Goal: Check status: Check status

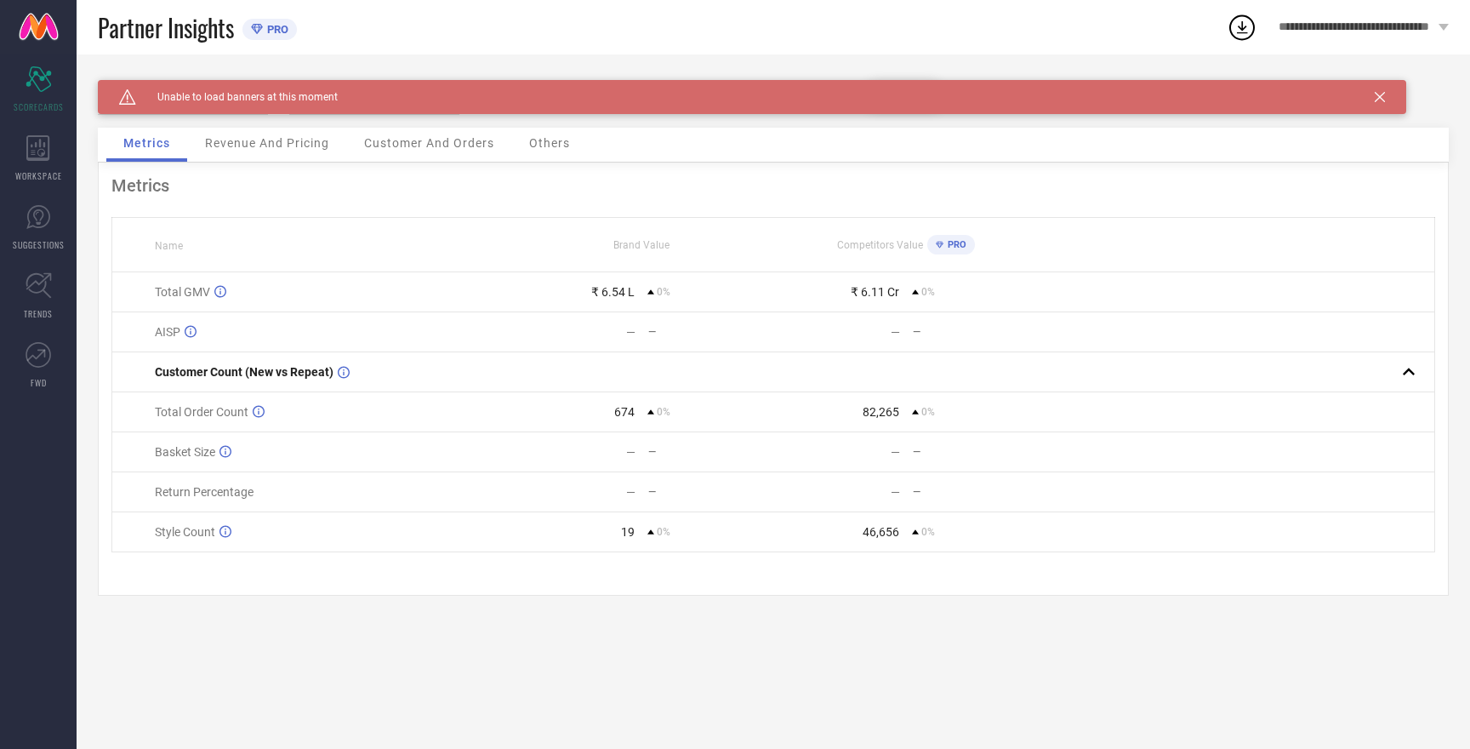
click at [1381, 103] on div "Caution Created with Sketch. Unable to load banners at this moment" at bounding box center [752, 97] width 1309 height 34
click at [1380, 98] on icon at bounding box center [1380, 97] width 10 height 10
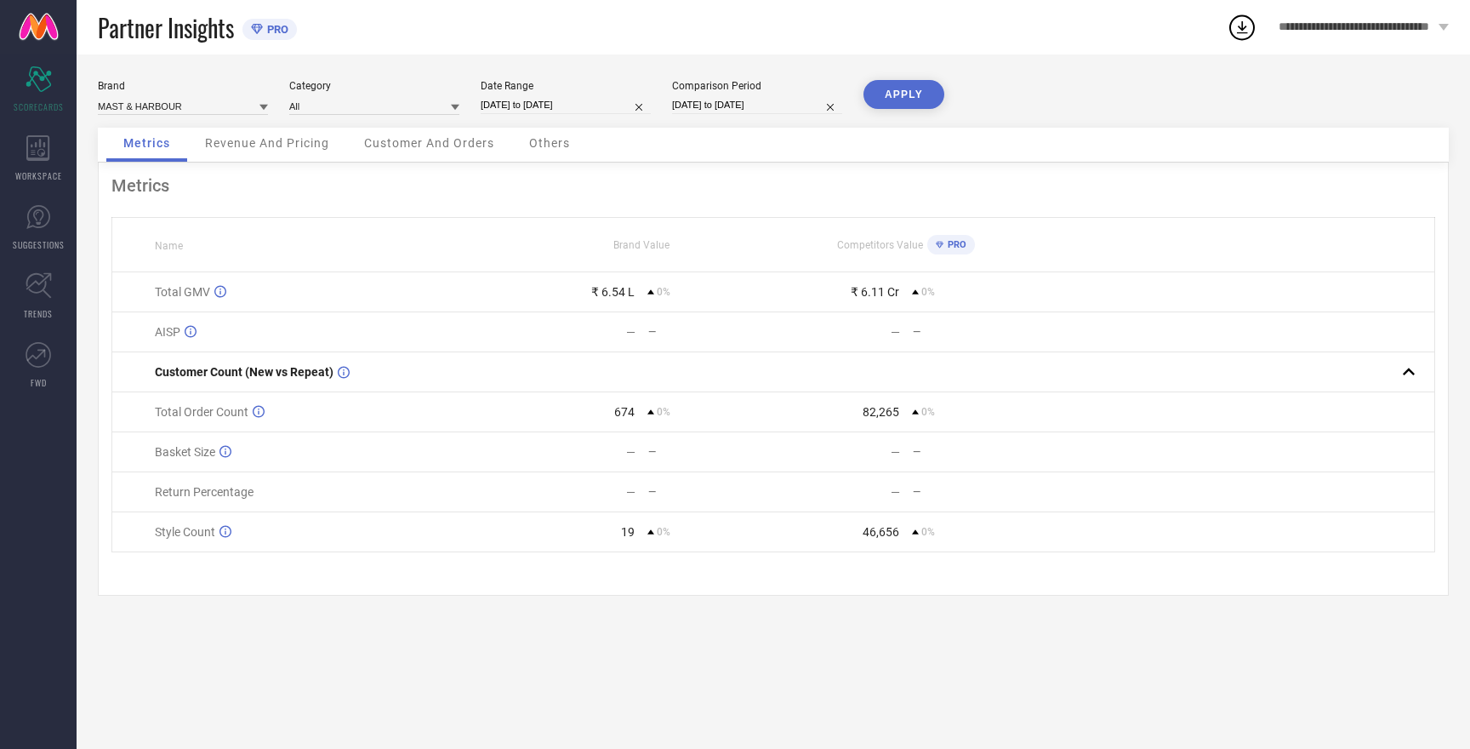
click at [529, 101] on input "01-10-2025 to 04-10-2025" at bounding box center [566, 105] width 170 height 18
select select "9"
select select "2025"
select select "10"
select select "2025"
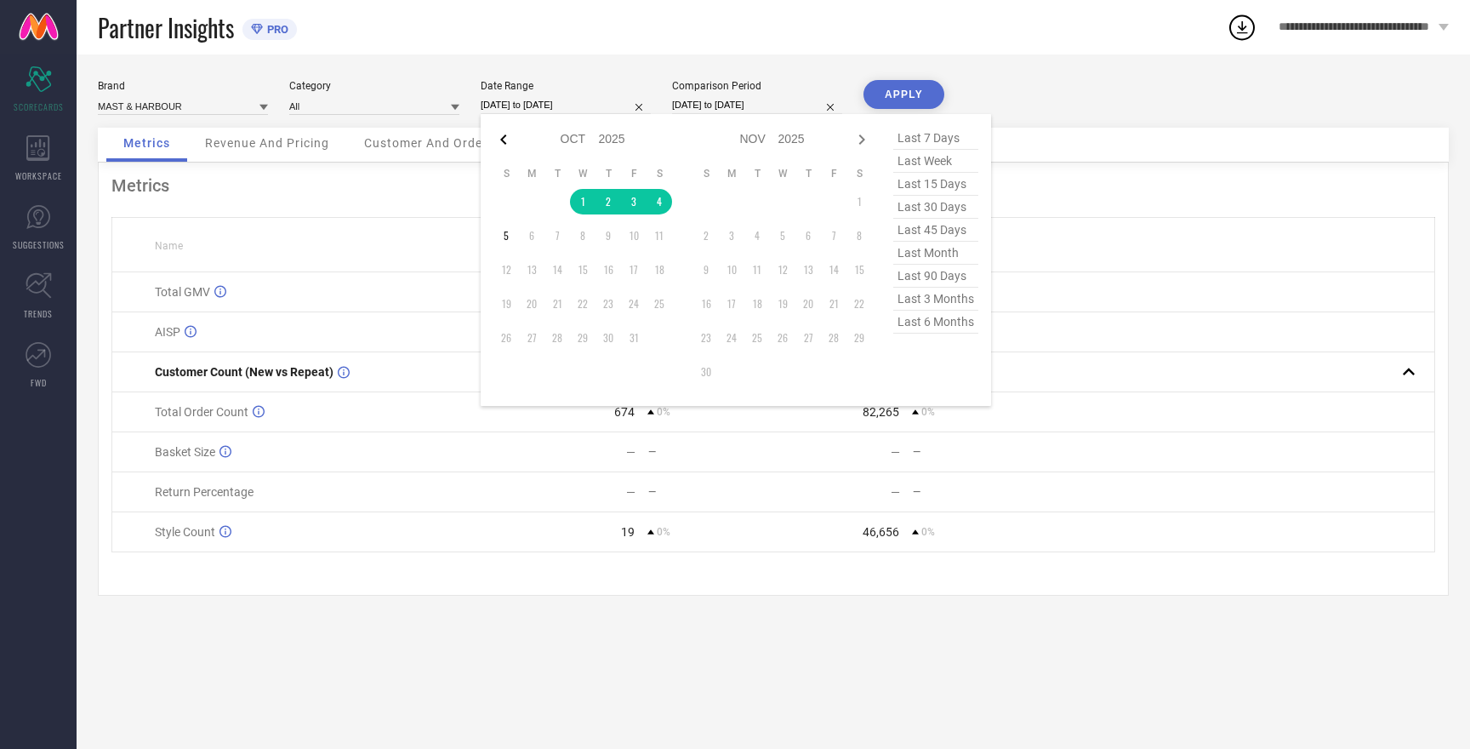
click at [503, 143] on icon at bounding box center [503, 139] width 20 height 20
select select "8"
select select "2025"
select select "9"
select select "2025"
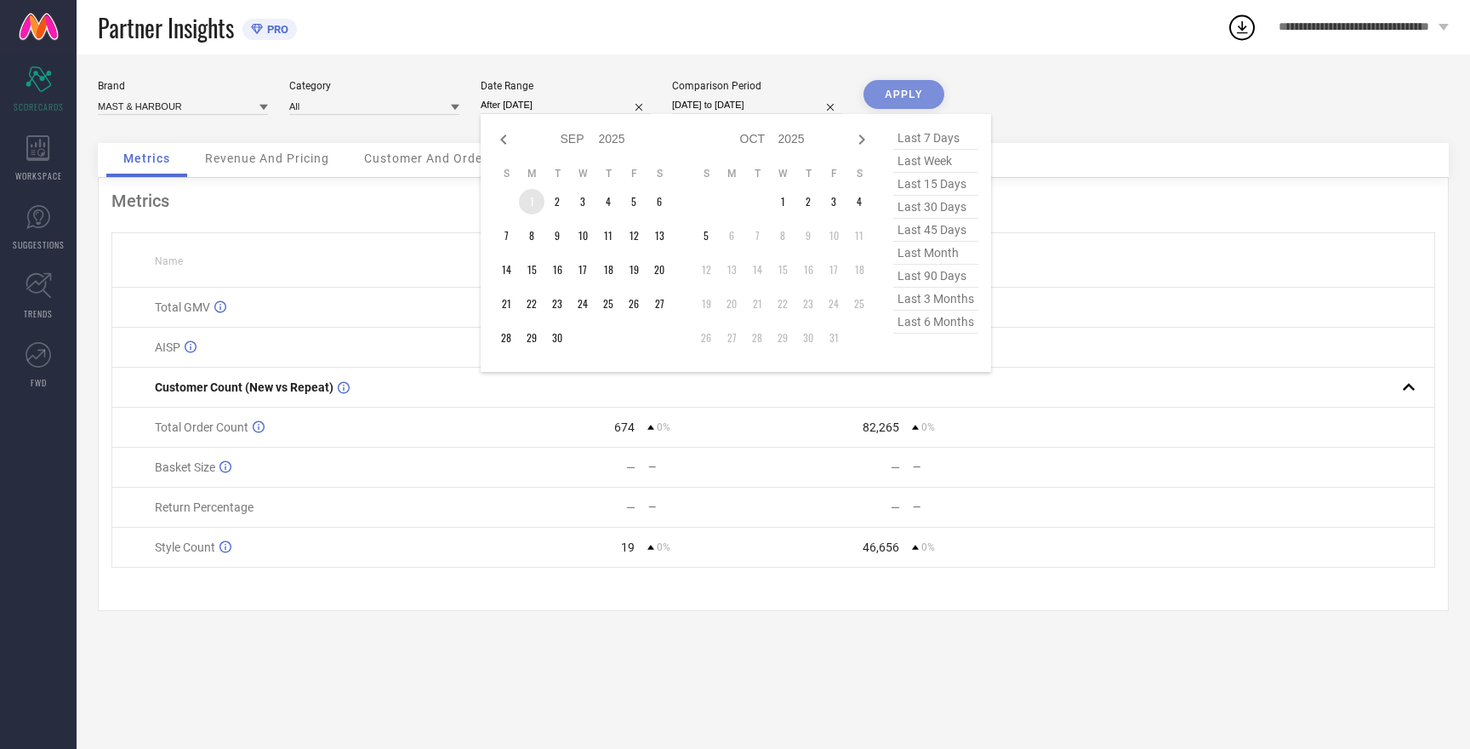
click at [532, 206] on td "1" at bounding box center [532, 202] width 26 height 26
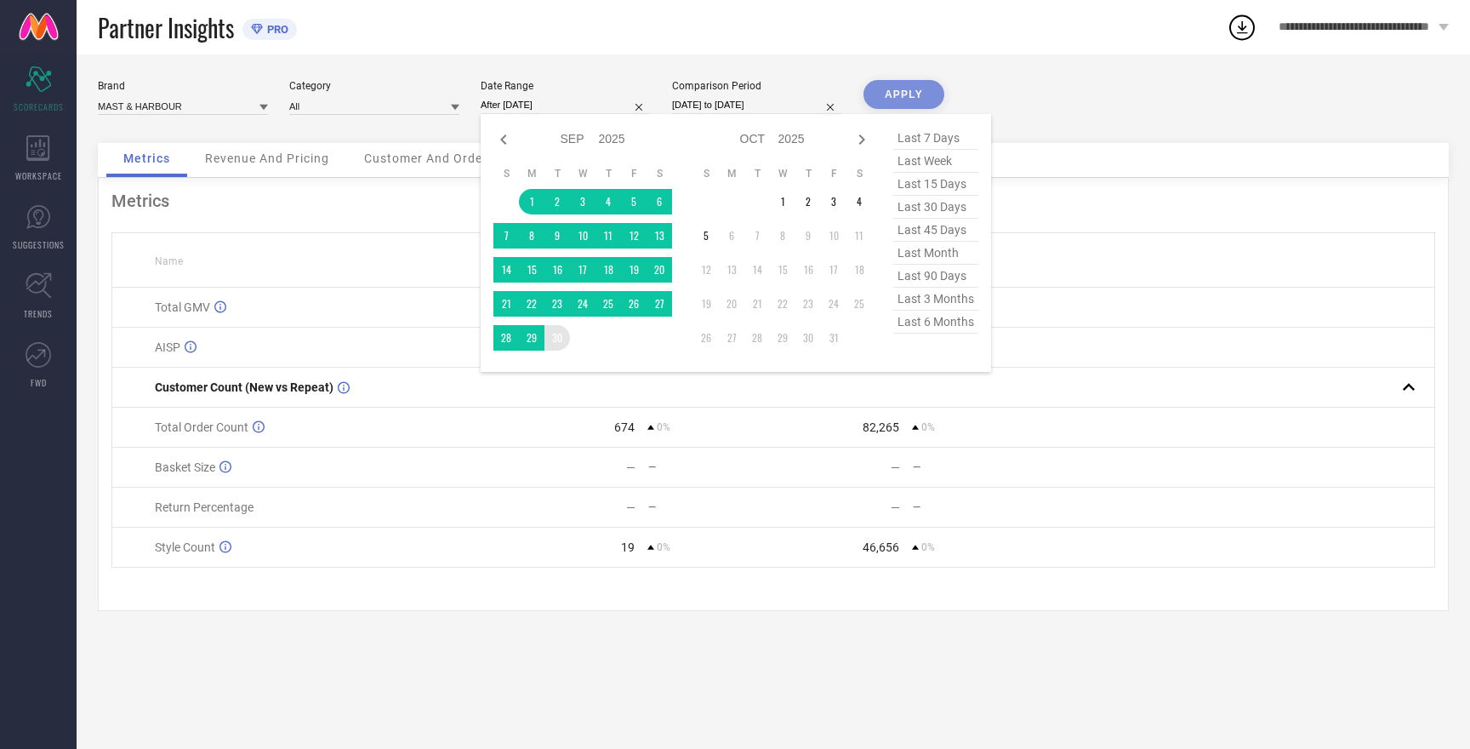
type input "[DATE] to [DATE]"
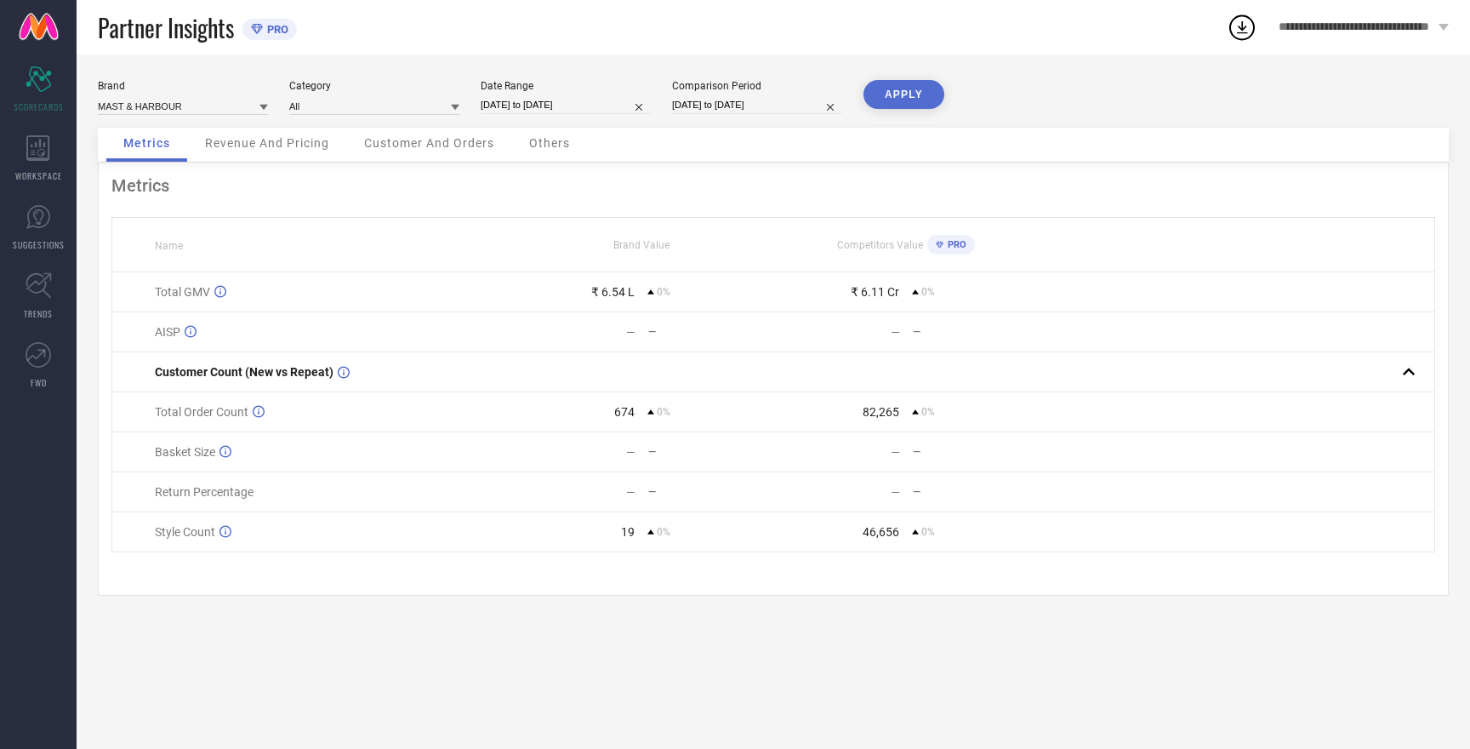
select select "9"
select select "2025"
select select "10"
select select "2025"
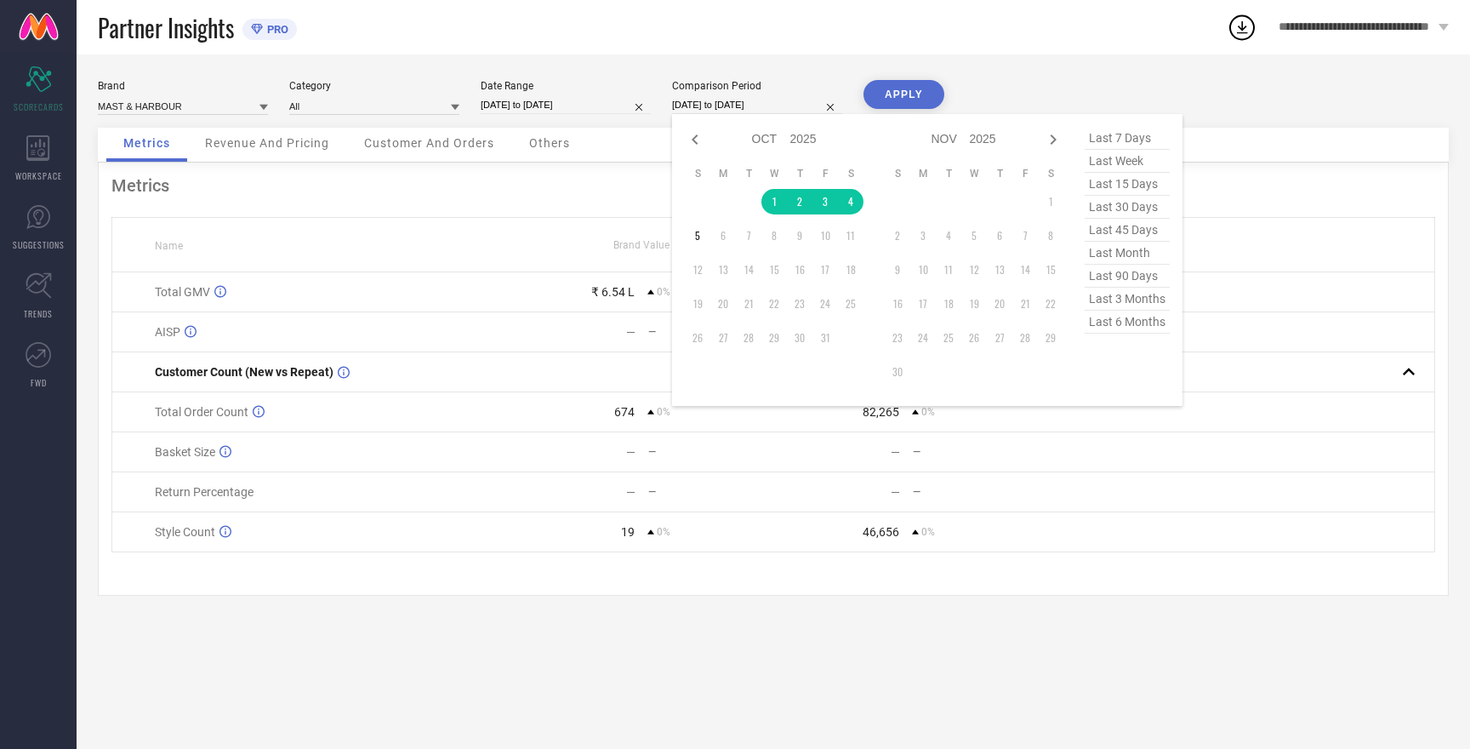
click at [704, 110] on input "01-10-2025 to 04-10-2025" at bounding box center [757, 105] width 170 height 18
click at [696, 147] on icon at bounding box center [695, 139] width 20 height 20
select select "8"
select select "2025"
select select "9"
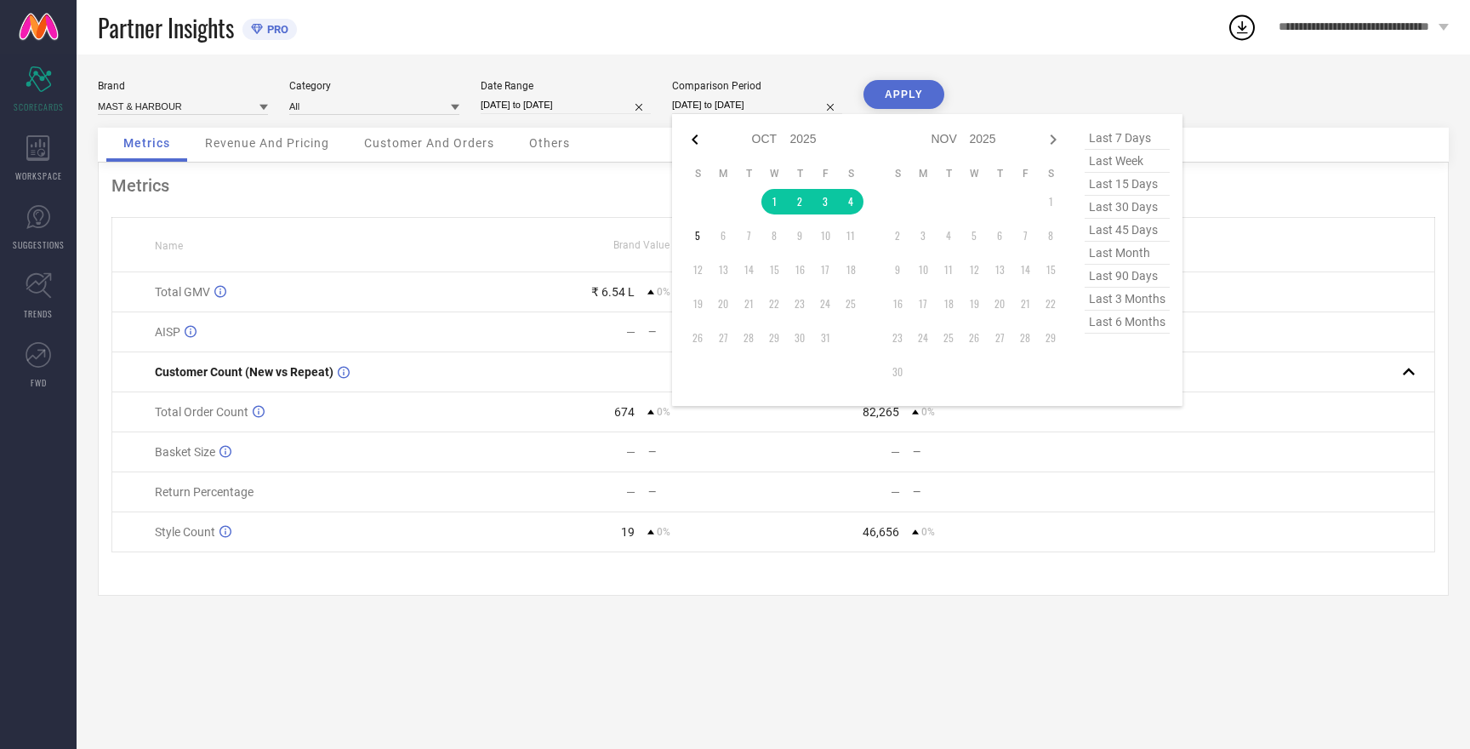
select select "2025"
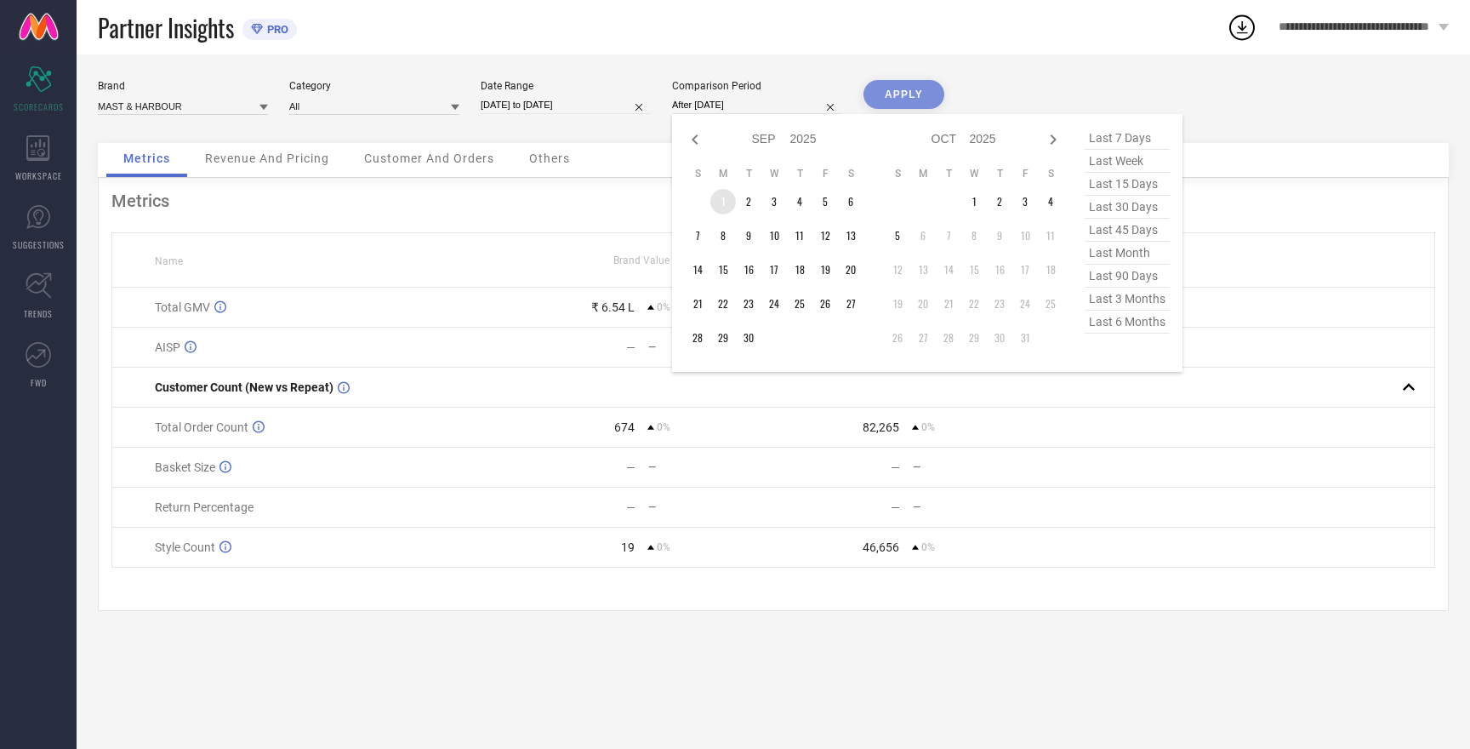
click at [724, 203] on td "1" at bounding box center [723, 202] width 26 height 26
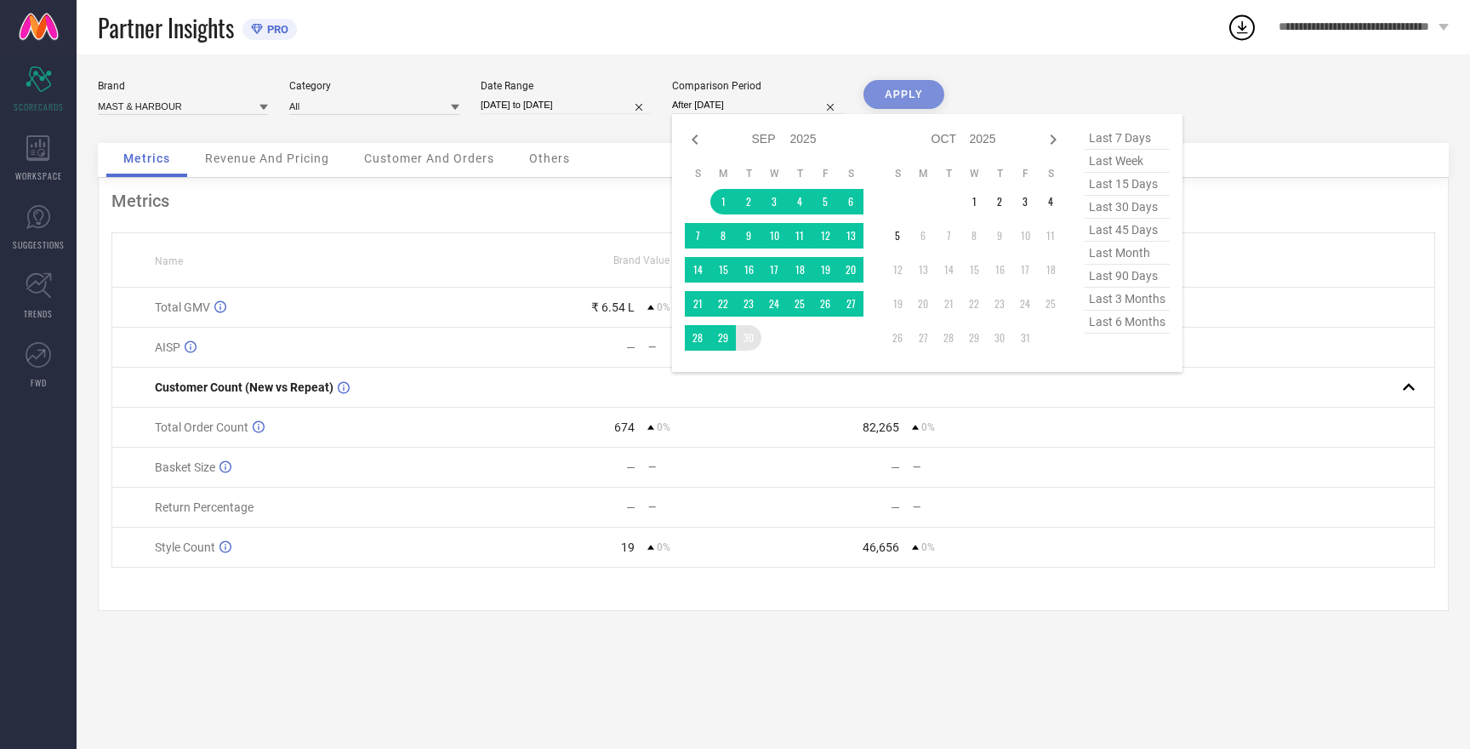
type input "[DATE] to [DATE]"
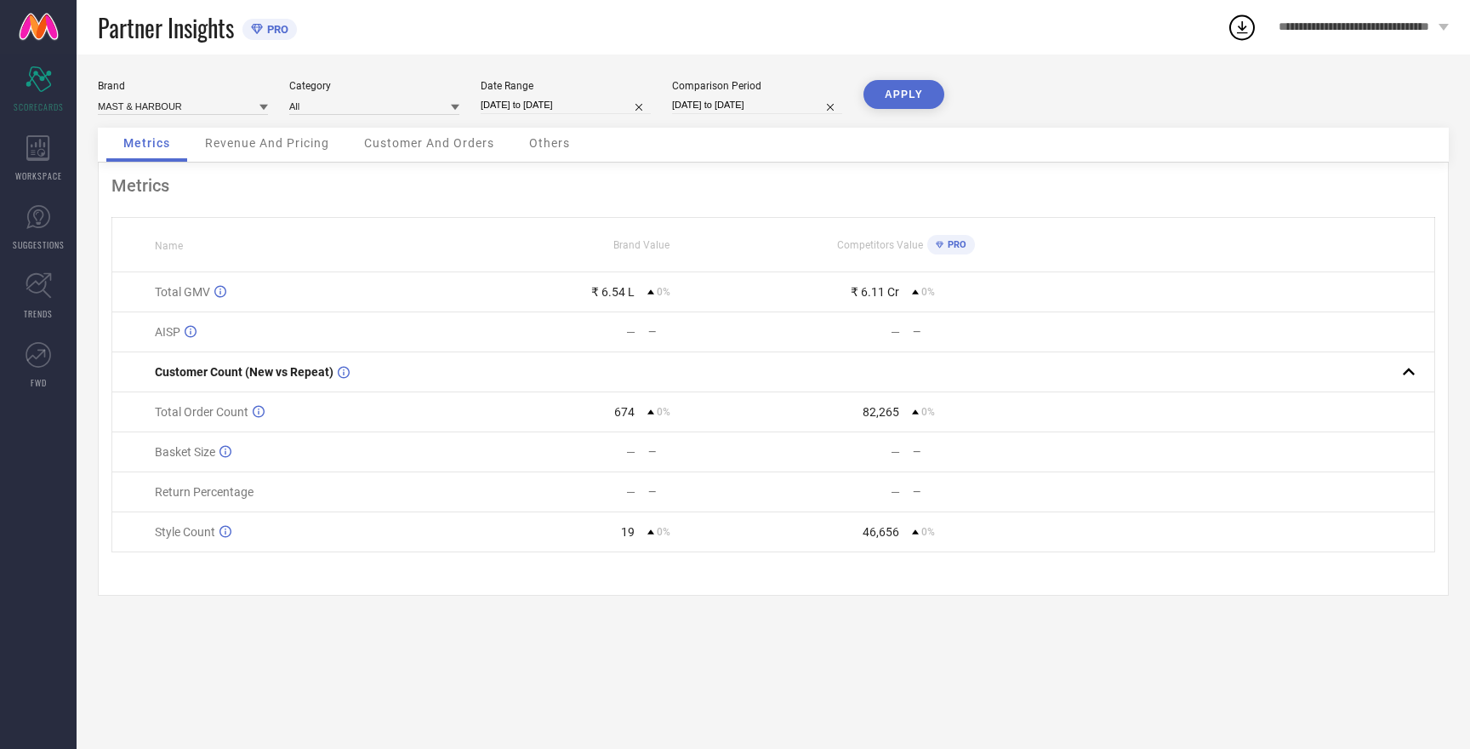
click at [902, 95] on button "APPLY" at bounding box center [904, 94] width 81 height 29
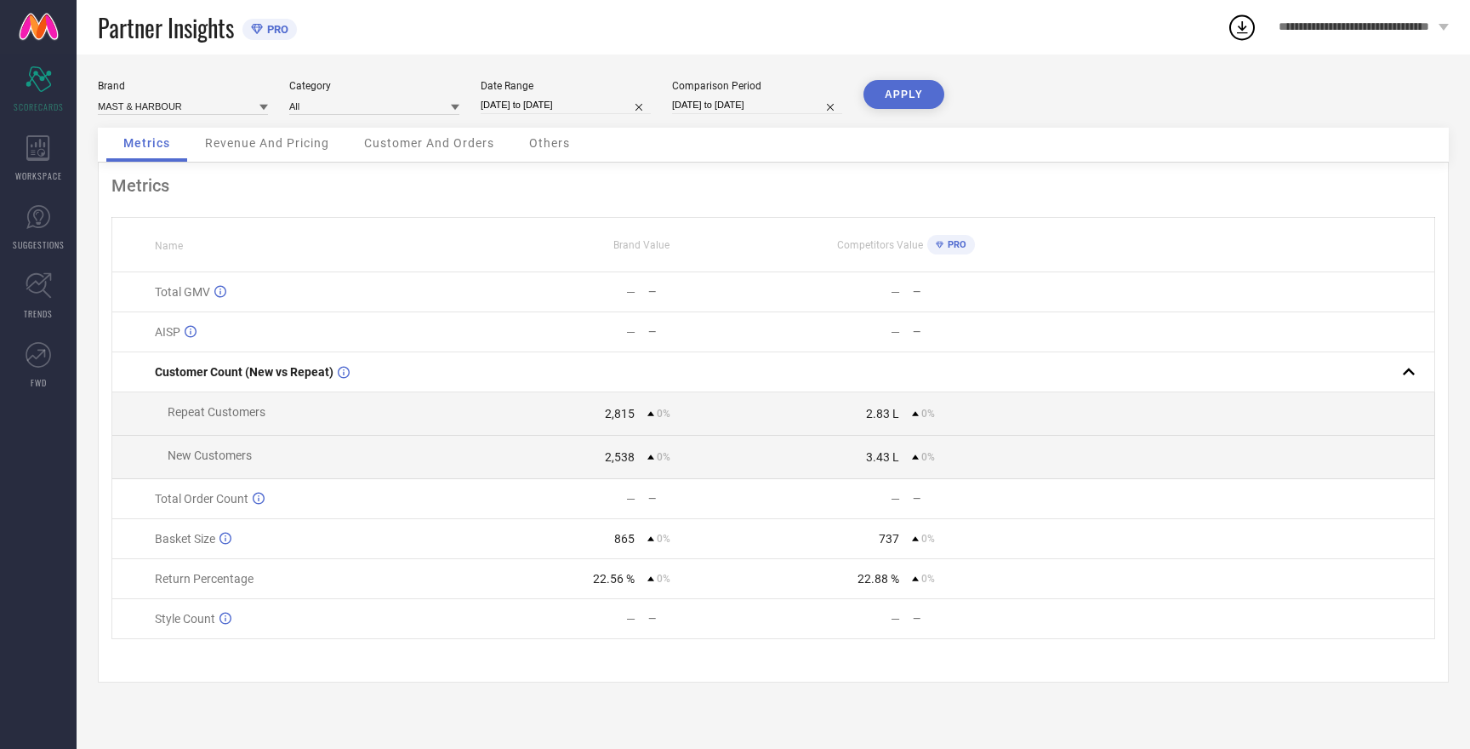
click at [902, 95] on button "APPLY" at bounding box center [904, 94] width 81 height 29
click at [150, 101] on input at bounding box center [183, 106] width 170 height 18
click at [151, 105] on input at bounding box center [183, 106] width 170 height 18
click at [151, 158] on span "HERE&NOW" at bounding box center [133, 158] width 55 height 12
type input "All"
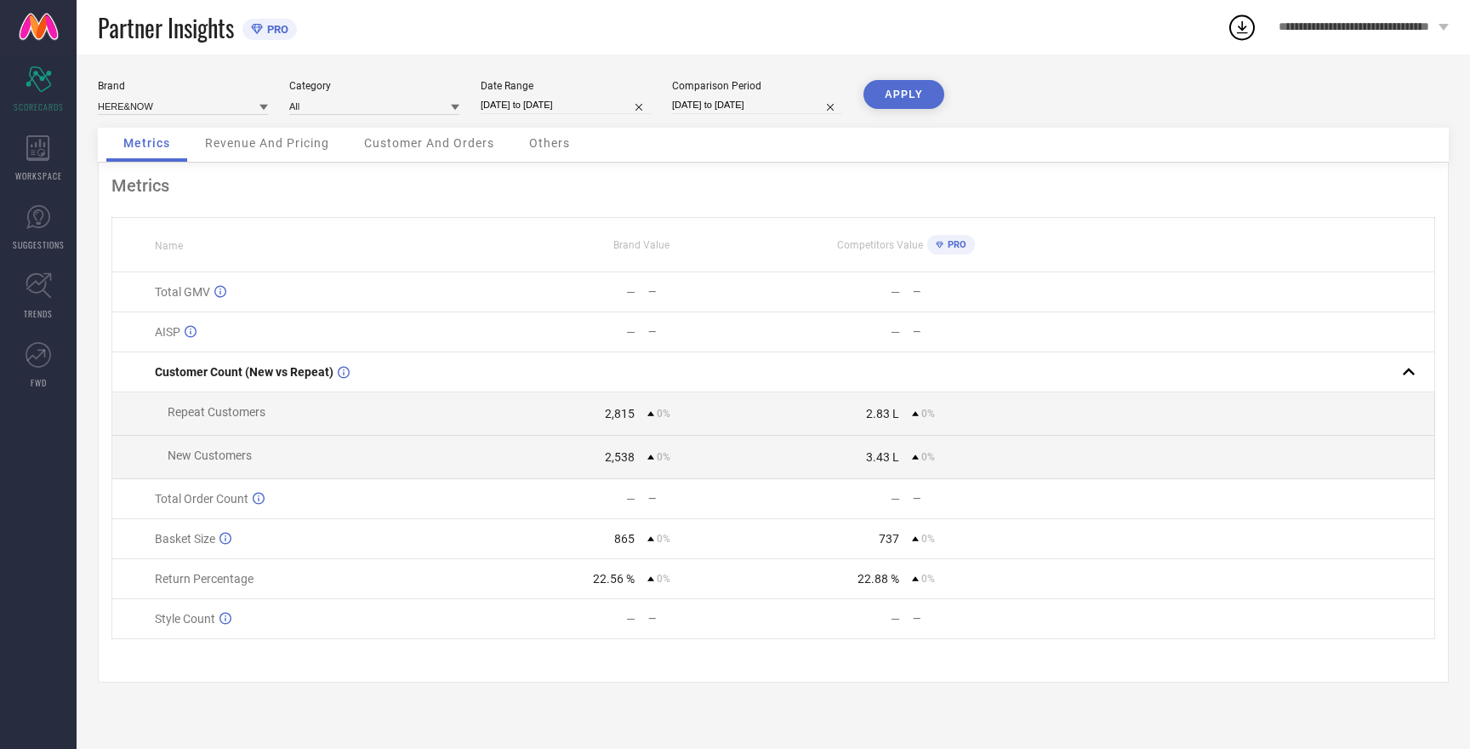
click at [910, 94] on button "APPLY" at bounding box center [904, 94] width 81 height 29
click at [131, 111] on input at bounding box center [183, 106] width 170 height 18
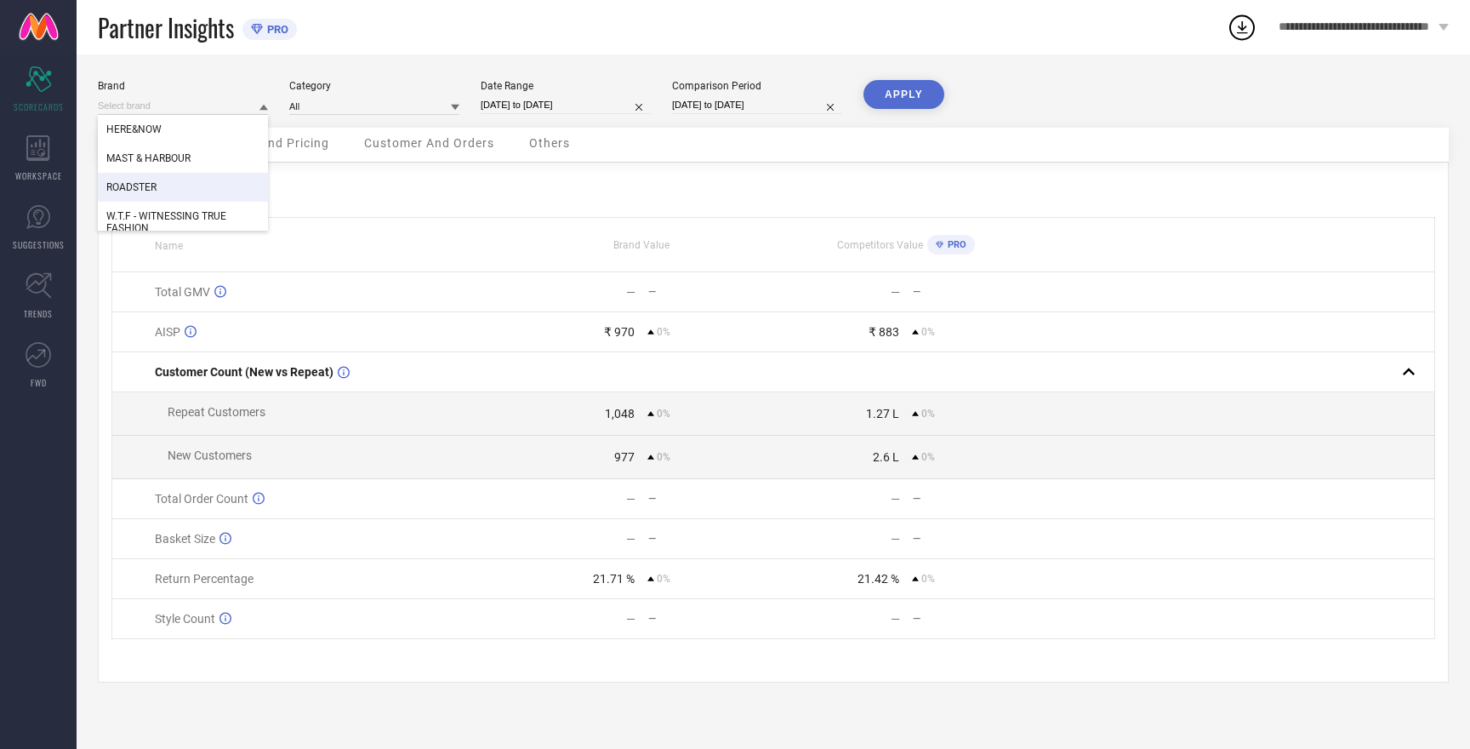
click at [154, 185] on span "ROADSTER" at bounding box center [131, 187] width 50 height 12
type input "All"
click at [882, 94] on button "APPLY" at bounding box center [904, 94] width 81 height 29
click at [136, 102] on input at bounding box center [183, 106] width 170 height 18
click at [170, 214] on span "W.T.F - WITNESSING TRUE FASHION" at bounding box center [182, 222] width 153 height 24
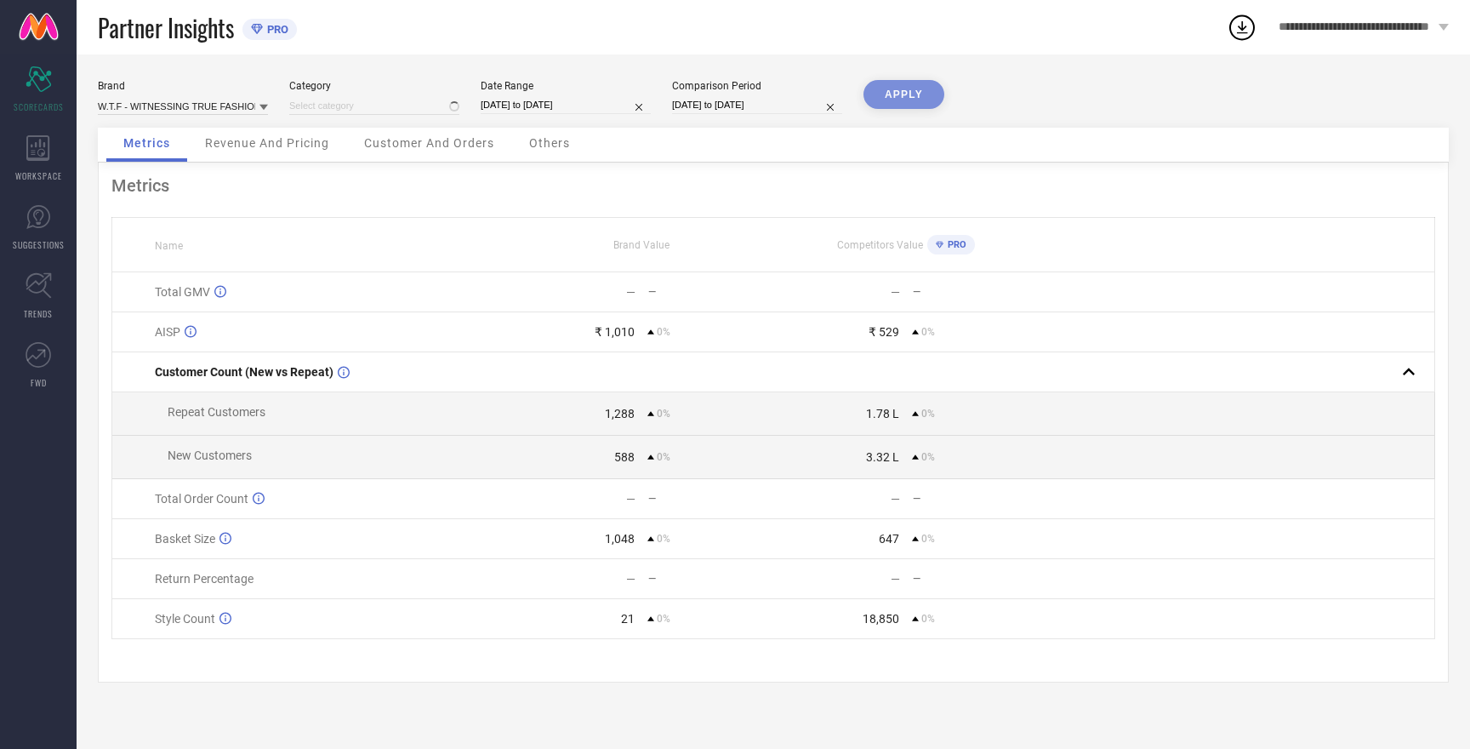
type input "All"
click at [912, 89] on button "APPLY" at bounding box center [904, 94] width 81 height 29
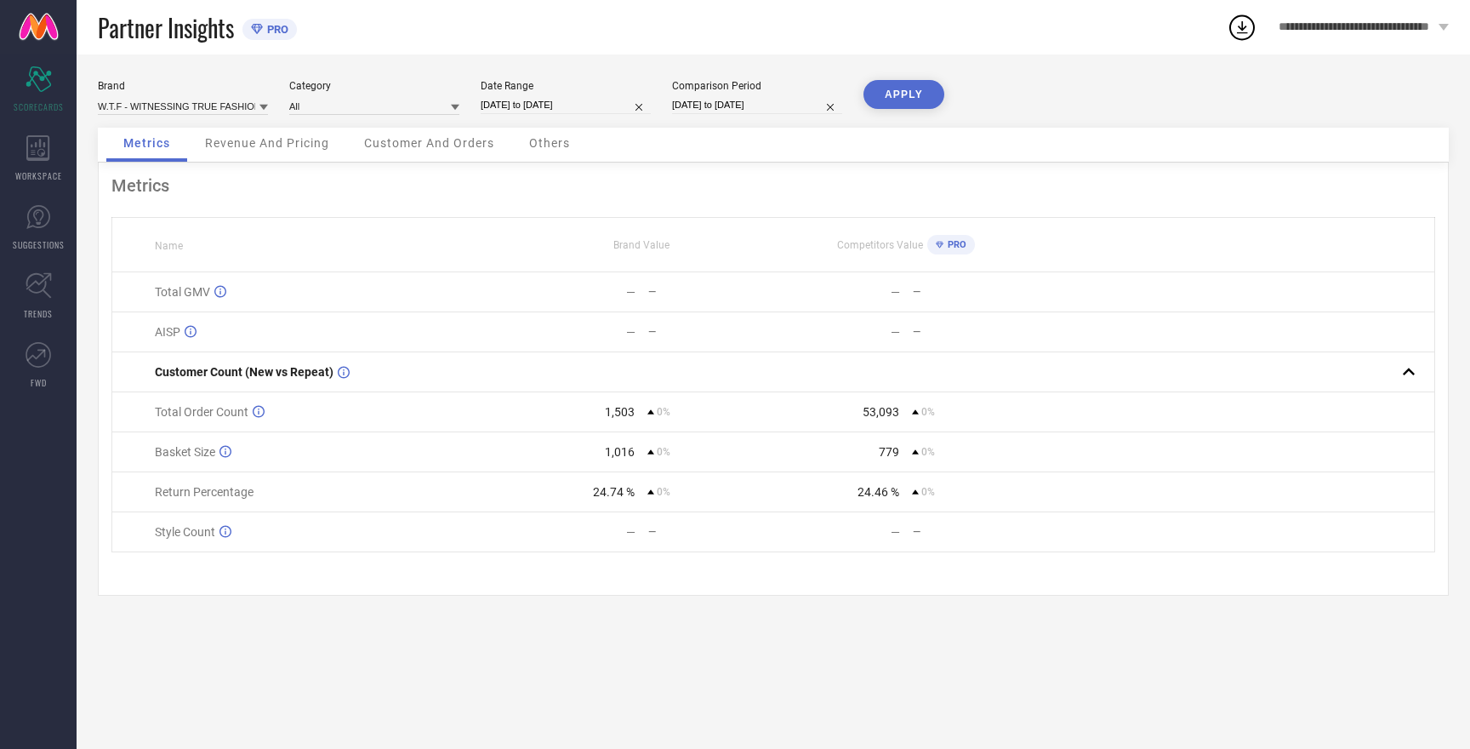
click at [910, 93] on button "APPLY" at bounding box center [904, 94] width 81 height 29
click at [197, 106] on input at bounding box center [183, 106] width 170 height 18
click at [174, 220] on div "MAST & HARBOUR" at bounding box center [183, 211] width 170 height 29
type input "All"
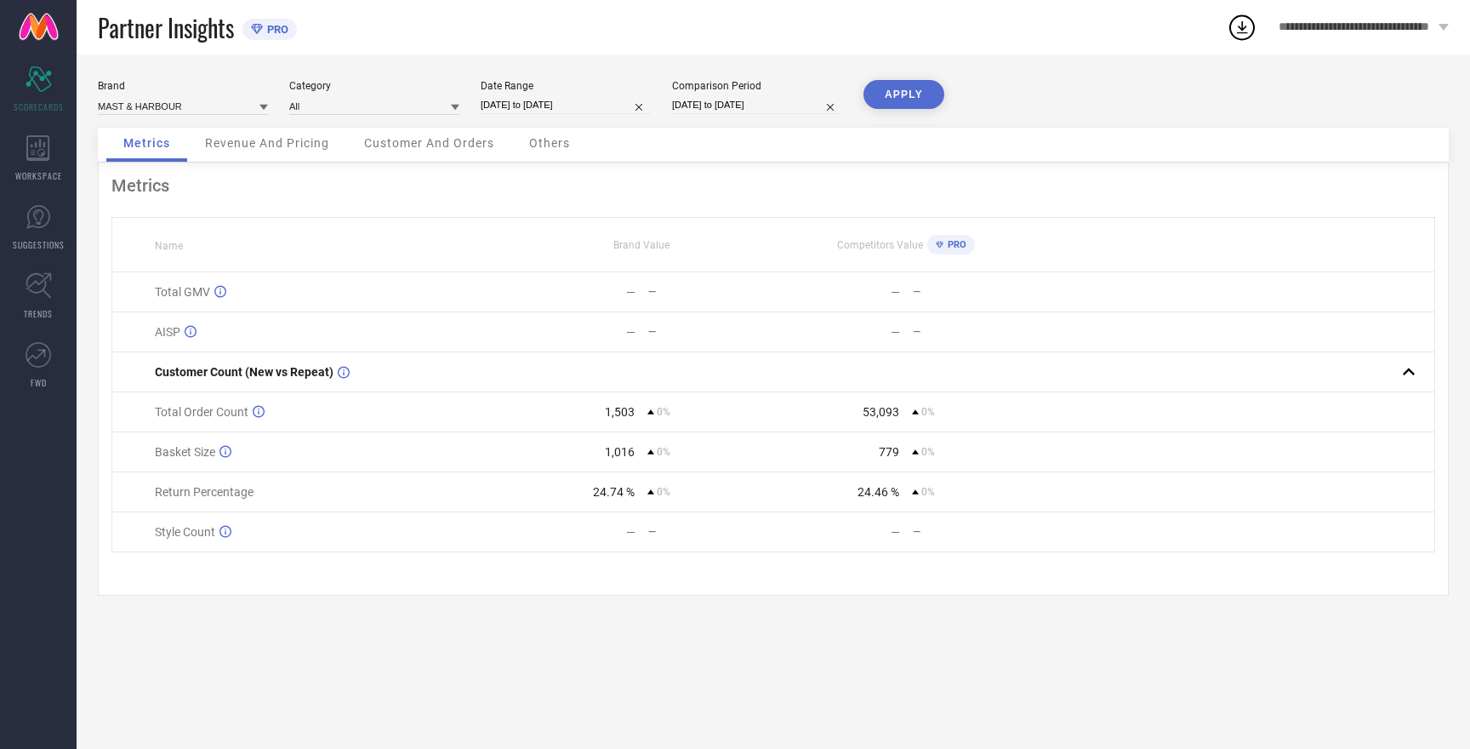
click at [895, 94] on button "APPLY" at bounding box center [904, 94] width 81 height 29
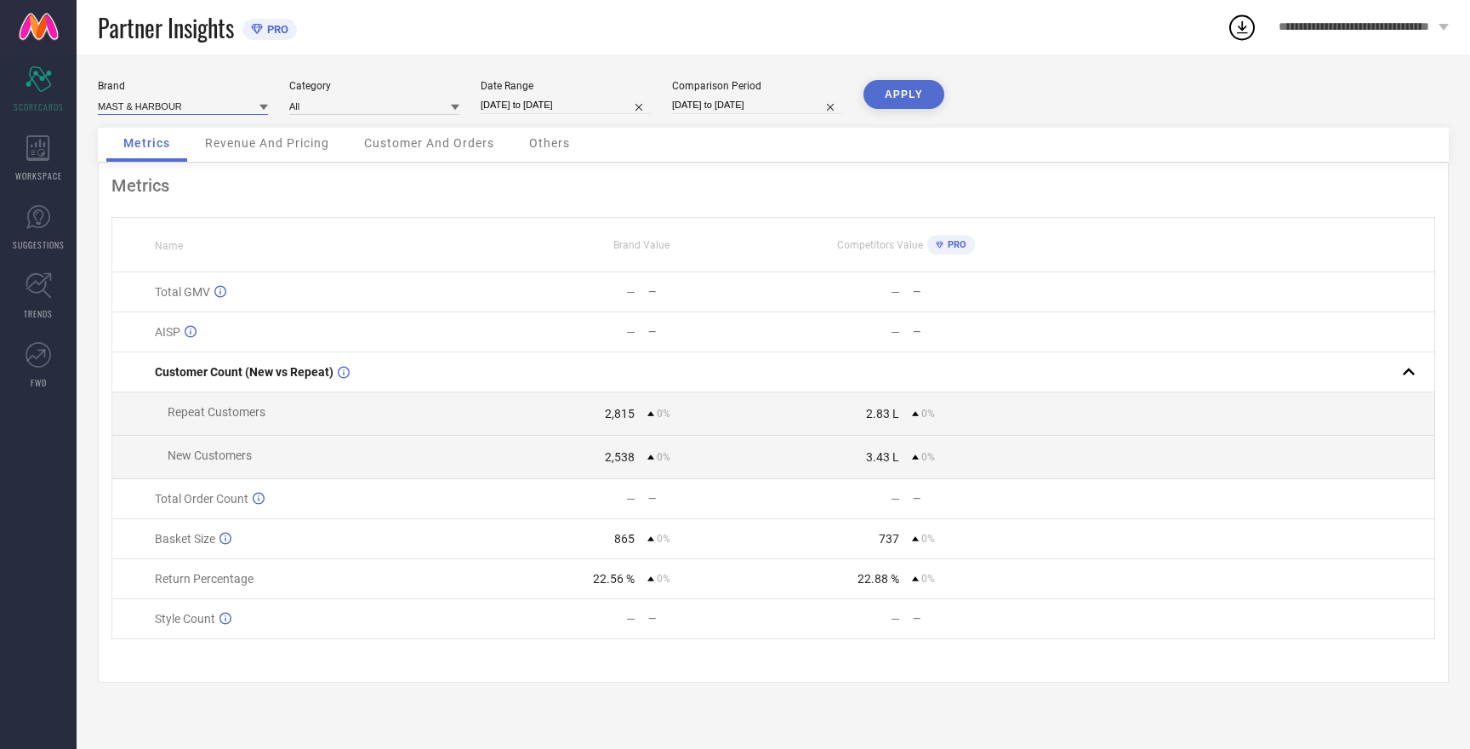
click at [162, 104] on input at bounding box center [183, 106] width 170 height 18
click at [162, 162] on div "HERE&NOW" at bounding box center [183, 158] width 170 height 29
type input "All"
click at [898, 97] on button "APPLY" at bounding box center [904, 94] width 81 height 29
